Goal: Check status: Check status

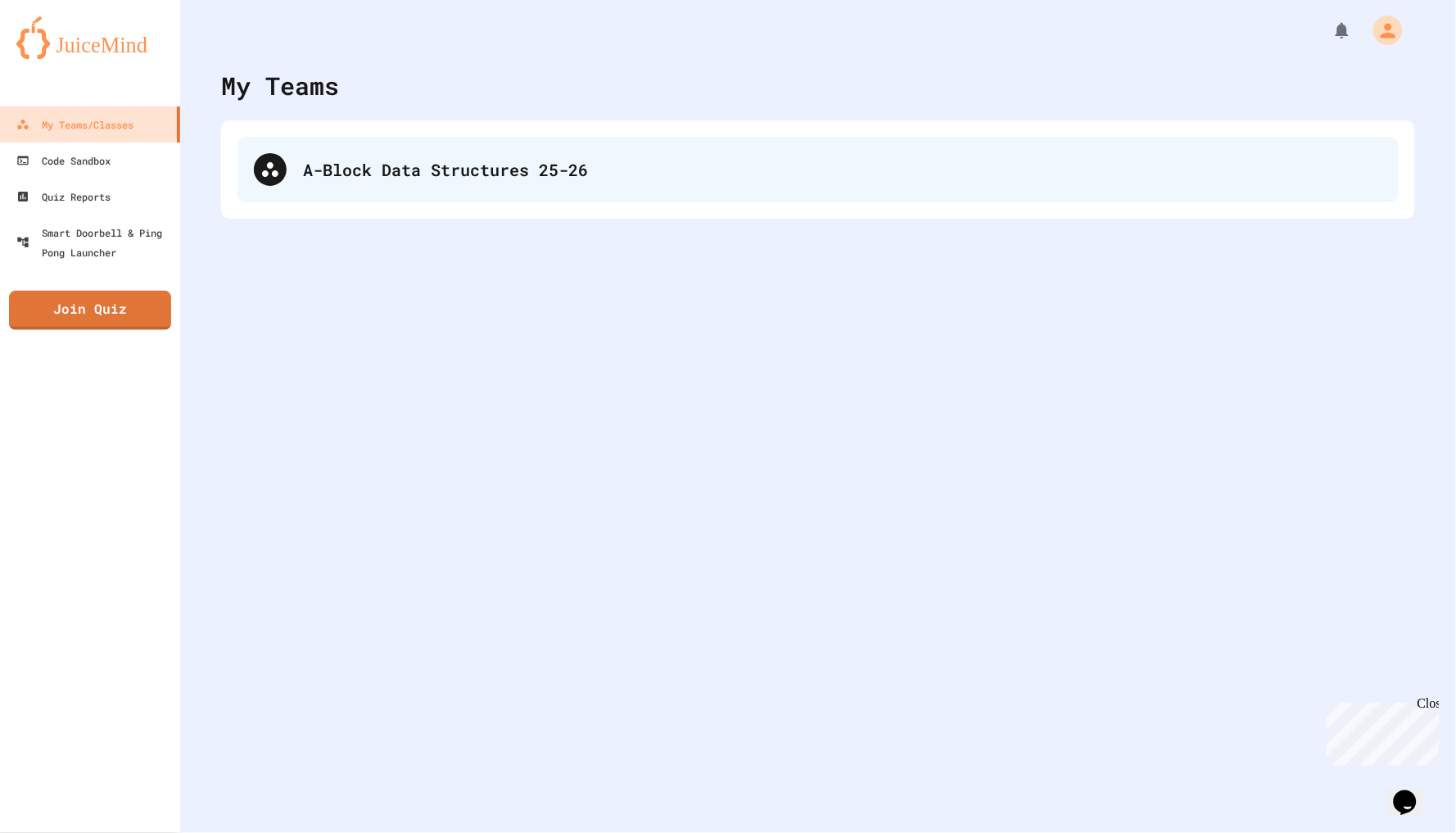
click at [328, 164] on div "A-Block Data Structures 25-26" at bounding box center [842, 169] width 1079 height 25
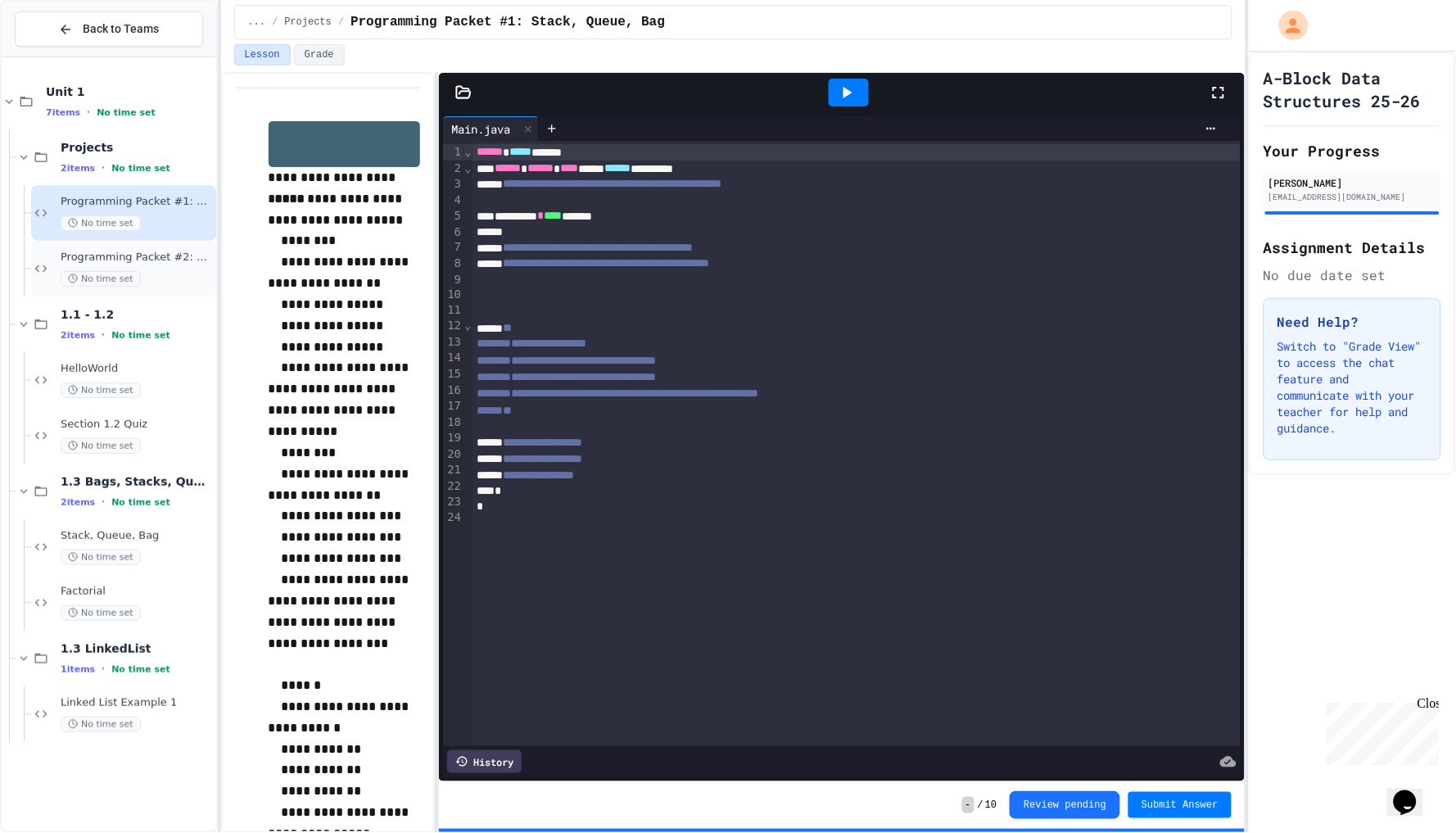
click at [172, 263] on span "Programming Packet #2: Book" at bounding box center [136, 257] width 152 height 14
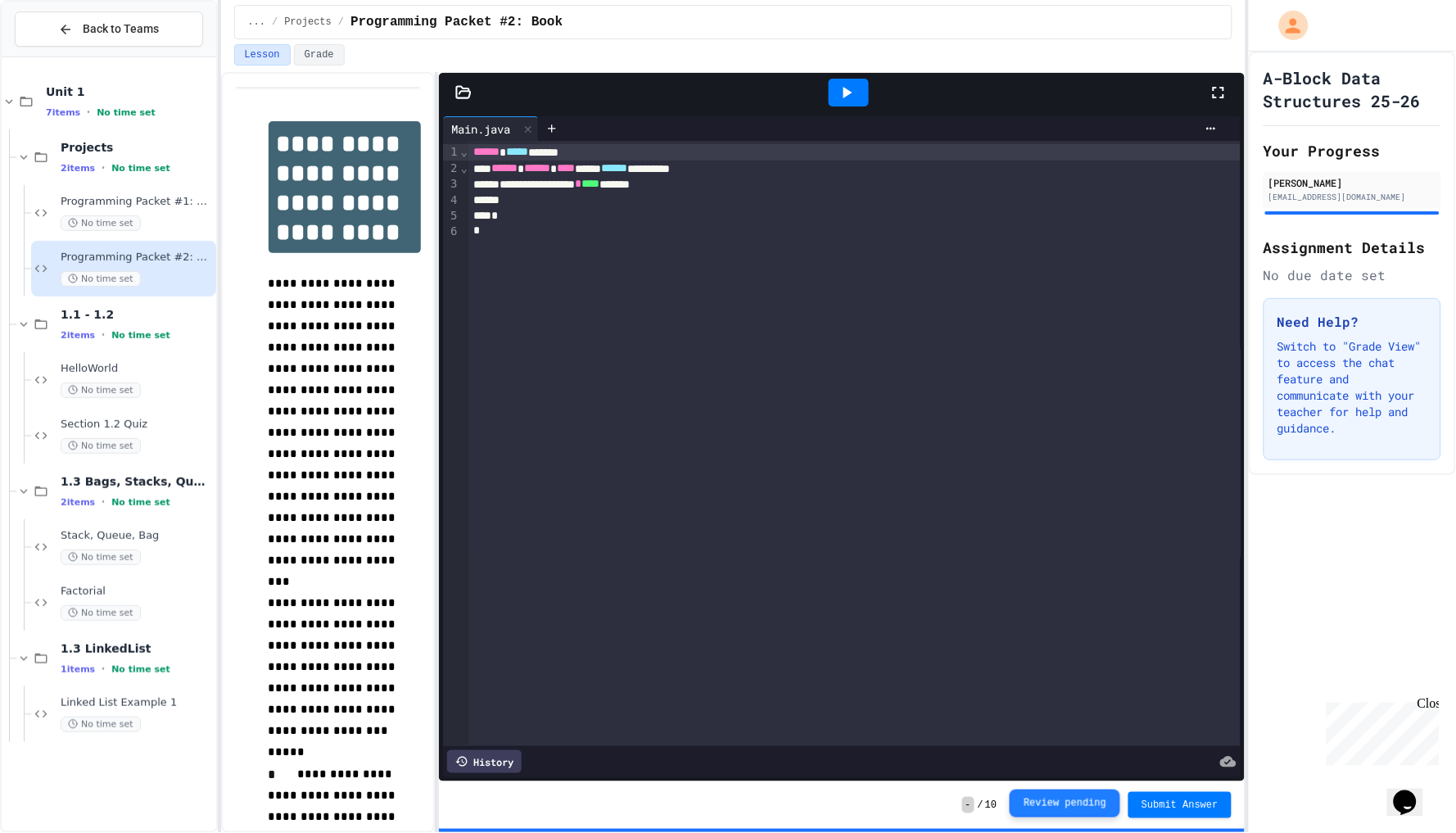
click at [1035, 810] on button "Review pending" at bounding box center [1065, 803] width 110 height 28
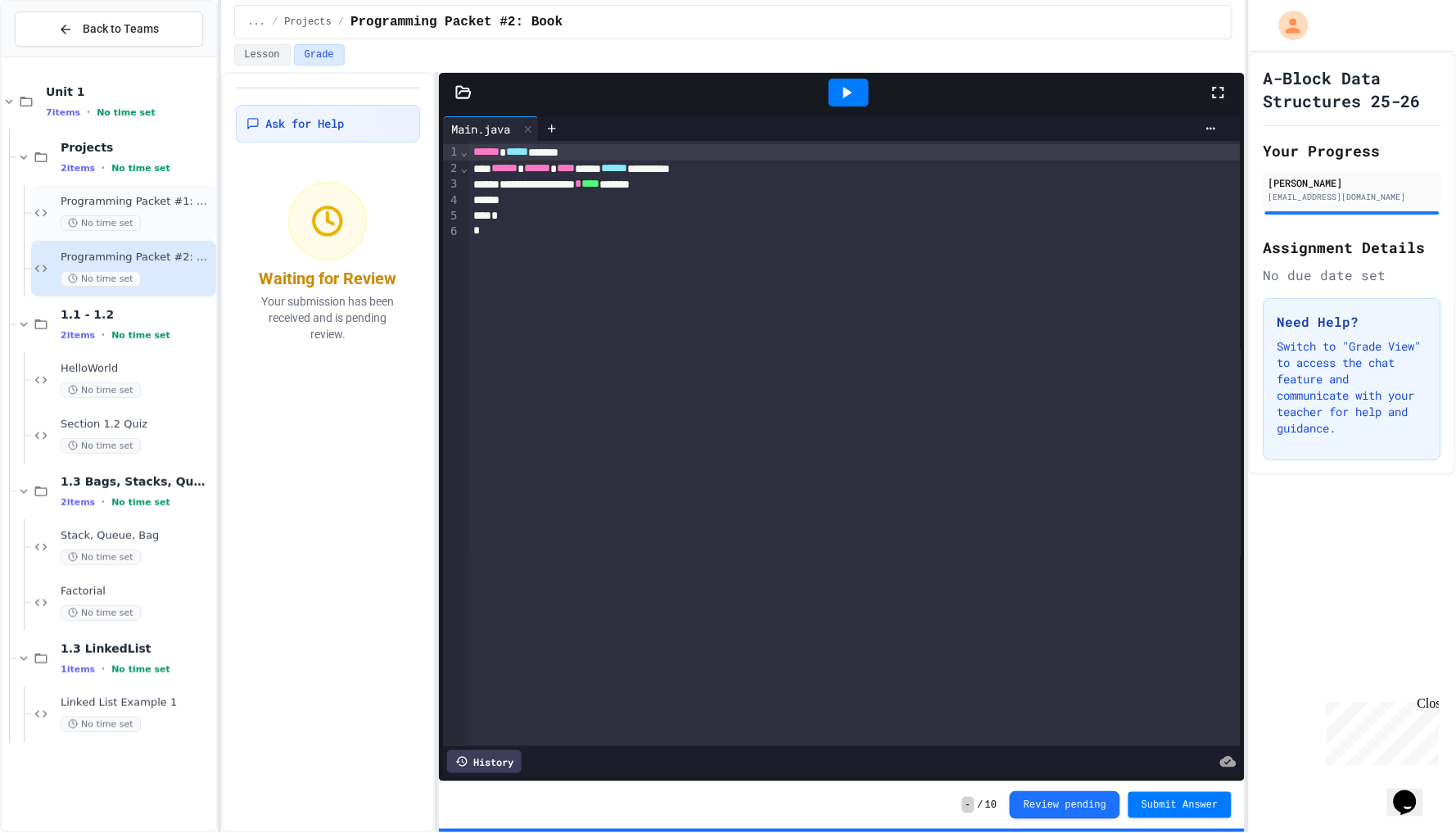
click at [153, 223] on div "No time set" at bounding box center [136, 223] width 152 height 16
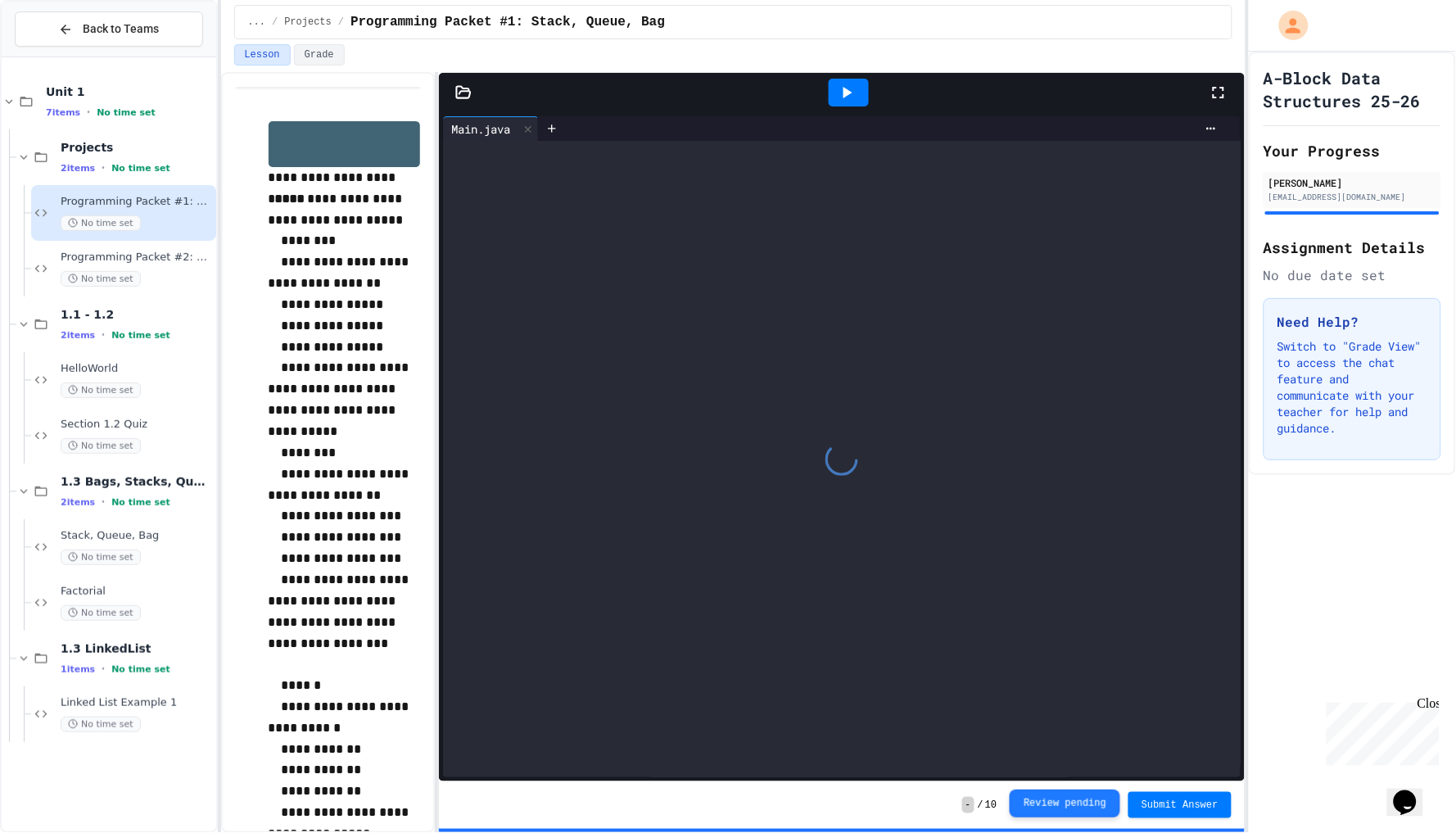
click at [1045, 820] on div "- / 10 Review pending Submit Answer" at bounding box center [841, 805] width 805 height 47
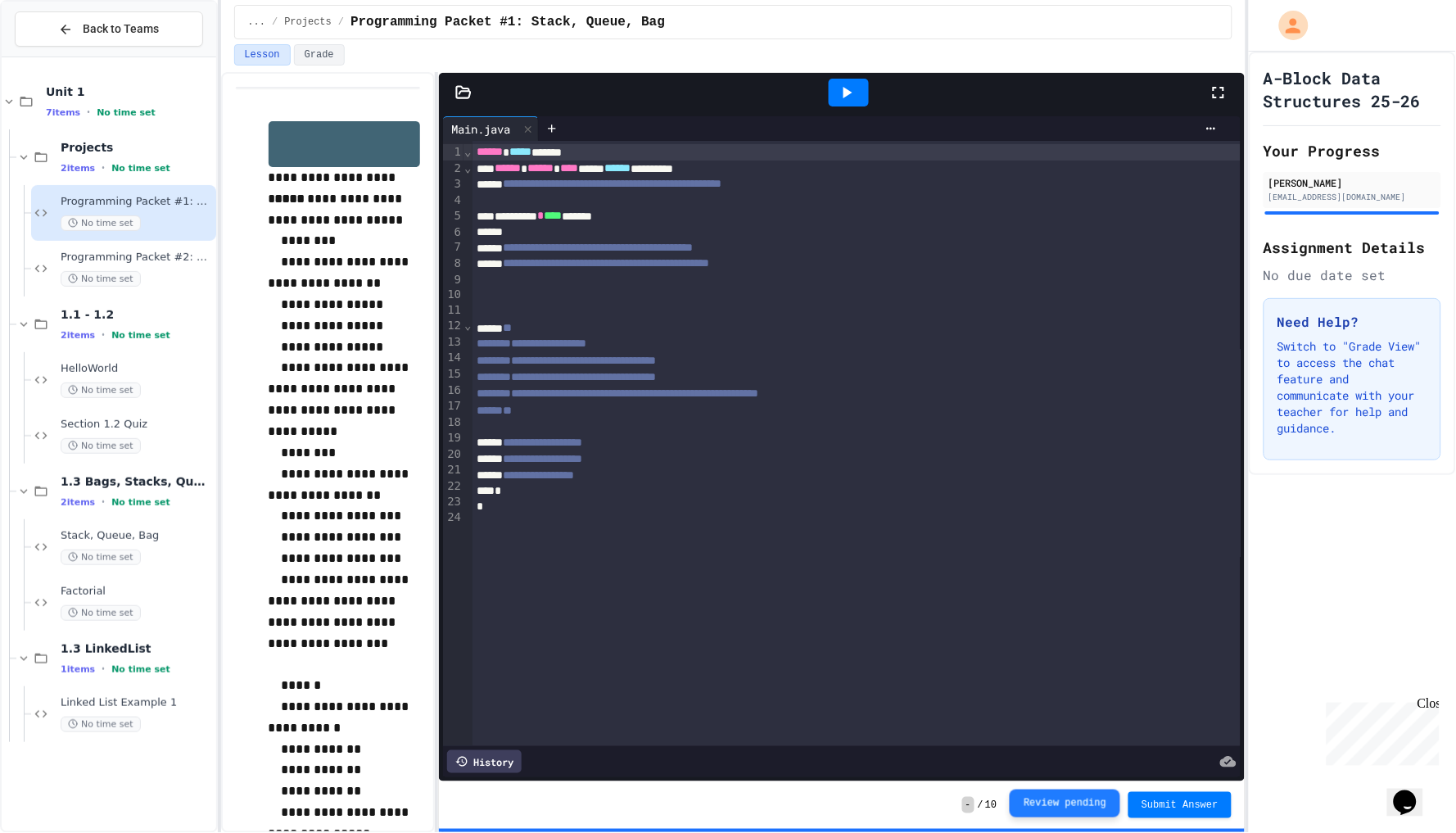
click at [1050, 811] on button "Review pending" at bounding box center [1065, 803] width 110 height 28
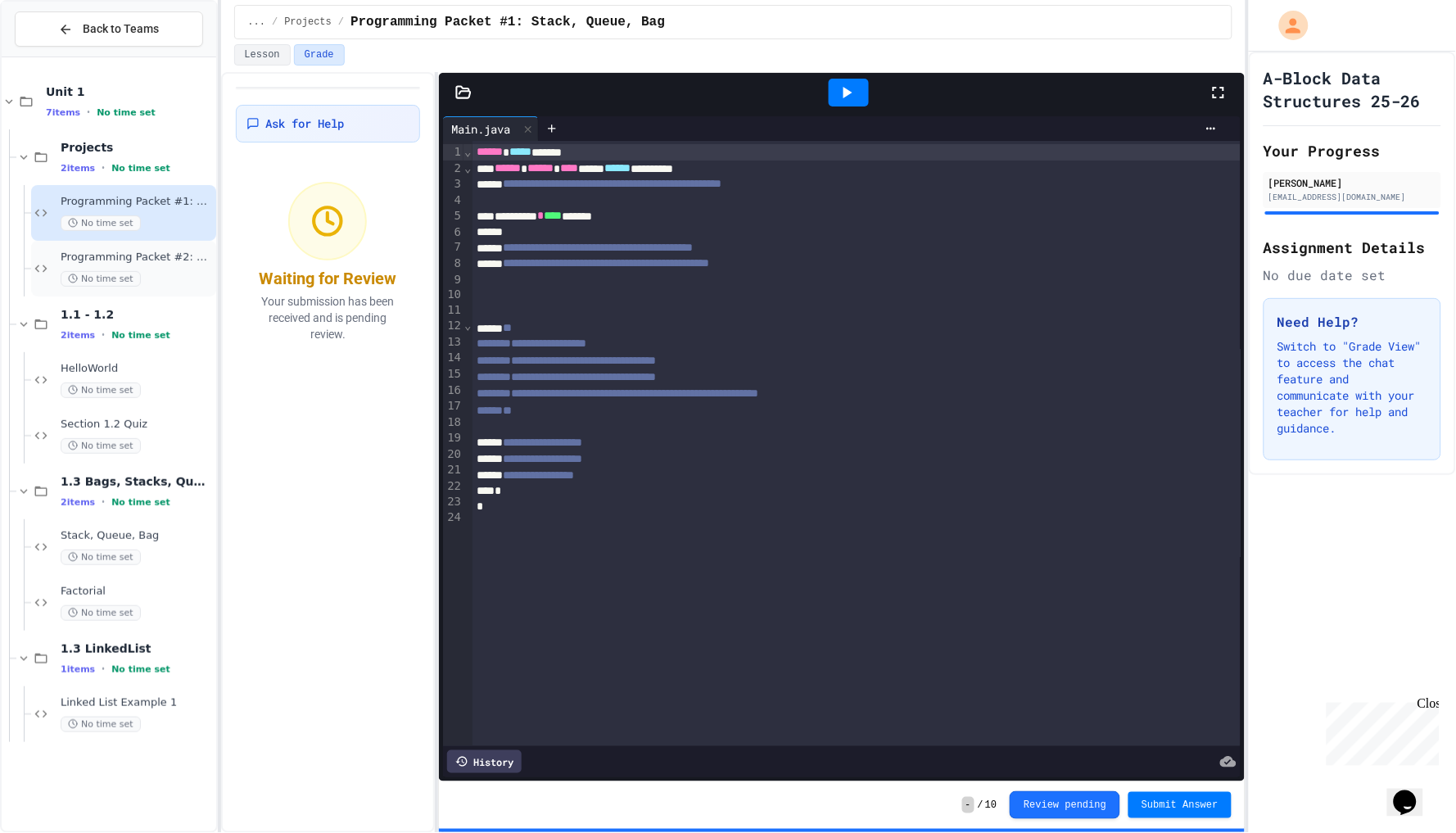
click at [159, 255] on span "Programming Packet #2: Book" at bounding box center [136, 257] width 152 height 14
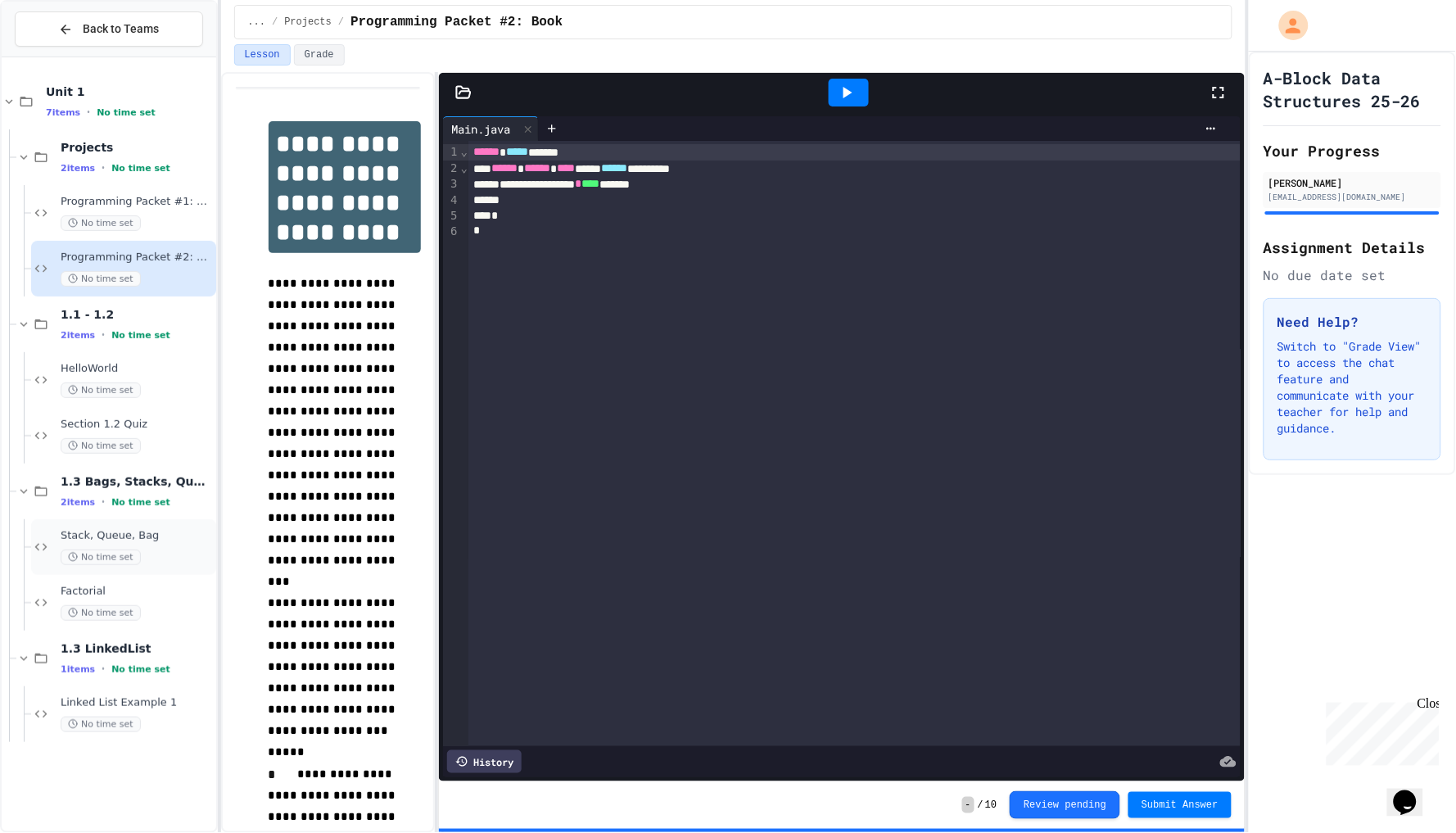
click at [182, 527] on div "Stack, Queue, Bag No time set" at bounding box center [123, 547] width 185 height 56
